Goal: Find specific fact: Find contact information

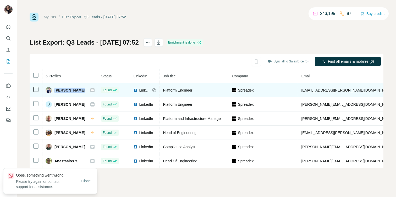
drag, startPoint x: 83, startPoint y: 91, endPoint x: 54, endPoint y: 90, distance: 28.6
click at [54, 90] on div "[PERSON_NAME]" at bounding box center [70, 90] width 49 height 6
copy span "[PERSON_NAME]"
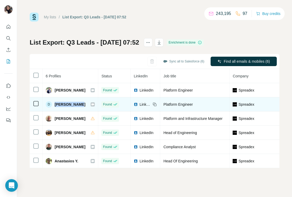
drag, startPoint x: 82, startPoint y: 105, endPoint x: 54, endPoint y: 104, distance: 28.1
click at [54, 104] on div "D [PERSON_NAME]" at bounding box center [70, 104] width 49 height 6
copy span "[PERSON_NAME]"
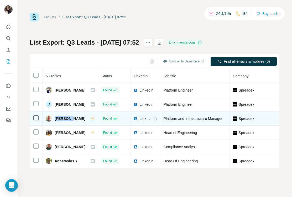
drag, startPoint x: 73, startPoint y: 121, endPoint x: 54, endPoint y: 120, distance: 18.9
click at [54, 120] on div "[PERSON_NAME]" at bounding box center [70, 118] width 49 height 6
copy span "[PERSON_NAME]"
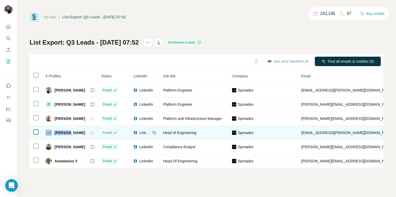
drag, startPoint x: 68, startPoint y: 131, endPoint x: 53, endPoint y: 132, distance: 15.0
click at [53, 132] on div "[PERSON_NAME]" at bounding box center [70, 133] width 49 height 6
copy div "[PERSON_NAME]"
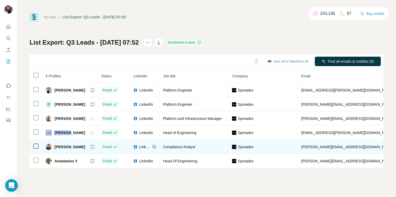
drag, startPoint x: 54, startPoint y: 146, endPoint x: 83, endPoint y: 149, distance: 28.4
click at [83, 149] on div "[PERSON_NAME]" at bounding box center [66, 147] width 40 height 6
copy span "[PERSON_NAME]"
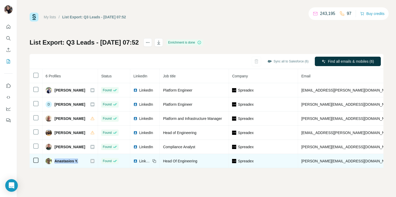
drag, startPoint x: 80, startPoint y: 160, endPoint x: 55, endPoint y: 160, distance: 25.2
click at [55, 160] on div "Αnastasios Y." at bounding box center [70, 161] width 49 height 6
copy span "Αnastasios Y."
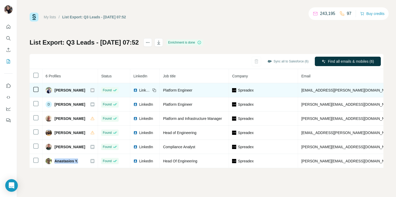
copy span "Αnastasios Y."
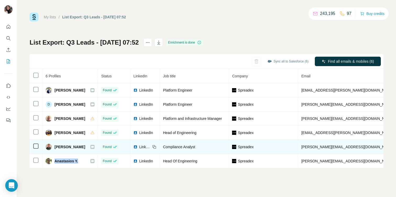
drag, startPoint x: 55, startPoint y: 146, endPoint x: 82, endPoint y: 147, distance: 27.5
click at [82, 147] on span "[PERSON_NAME]" at bounding box center [70, 146] width 31 height 5
copy span "[PERSON_NAME]"
click at [187, 146] on span "Compliance Analyst" at bounding box center [179, 147] width 32 height 4
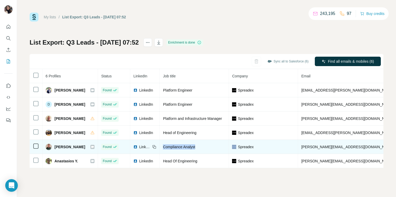
click at [187, 146] on span "Compliance Analyst" at bounding box center [179, 147] width 32 height 4
copy span "Compliance Analyst"
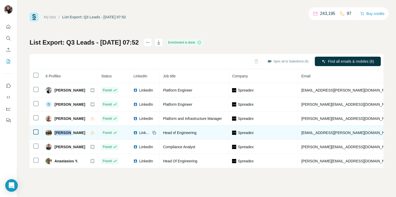
drag, startPoint x: 69, startPoint y: 135, endPoint x: 55, endPoint y: 134, distance: 13.7
click at [55, 134] on div "[PERSON_NAME]" at bounding box center [70, 133] width 49 height 6
copy span "[PERSON_NAME]"
drag, startPoint x: 202, startPoint y: 133, endPoint x: 164, endPoint y: 133, distance: 38.3
click at [164, 133] on td "Head of Engineering" at bounding box center [194, 133] width 69 height 14
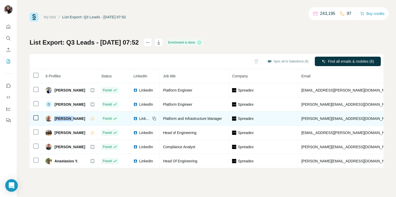
drag, startPoint x: 72, startPoint y: 120, endPoint x: 55, endPoint y: 117, distance: 16.9
click at [55, 117] on div "[PERSON_NAME]" at bounding box center [70, 118] width 49 height 6
click at [194, 117] on span "Platform and Infrastructure Manager" at bounding box center [192, 118] width 59 height 4
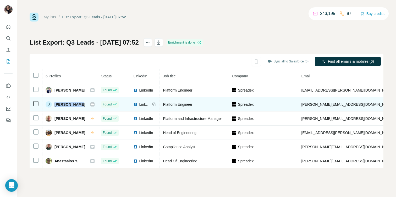
drag, startPoint x: 81, startPoint y: 103, endPoint x: 55, endPoint y: 104, distance: 26.7
click at [55, 104] on div "D [PERSON_NAME]" at bounding box center [70, 104] width 49 height 6
drag, startPoint x: 199, startPoint y: 106, endPoint x: 165, endPoint y: 106, distance: 34.3
click at [165, 106] on td "Platform Engineer" at bounding box center [194, 104] width 69 height 14
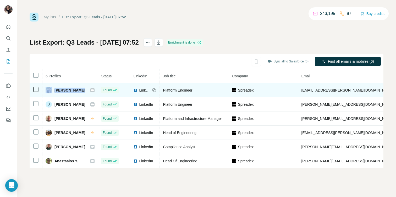
drag, startPoint x: 81, startPoint y: 91, endPoint x: 52, endPoint y: 91, distance: 28.6
click at [52, 91] on div "[PERSON_NAME]" at bounding box center [70, 90] width 49 height 6
